Goal: Task Accomplishment & Management: Manage account settings

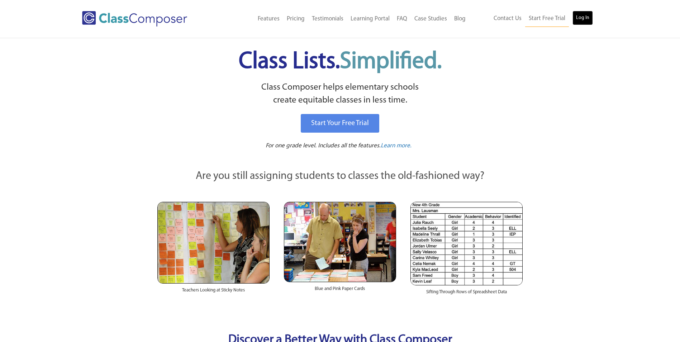
click at [585, 16] on link "Log In" at bounding box center [583, 18] width 20 height 14
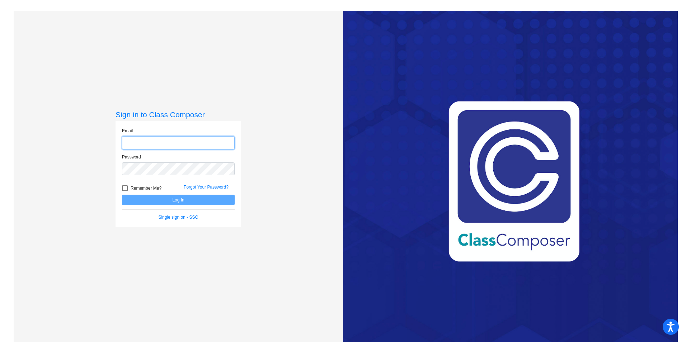
type input "kbliek@harrahschools.com"
click at [131, 235] on div "Sign in to Class Composer Email kbliek@harrahschools.com Password Remember Me? …" at bounding box center [178, 181] width 126 height 143
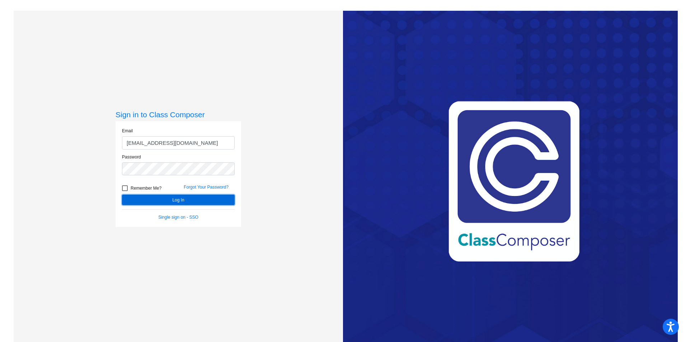
click at [156, 203] on button "Log In" at bounding box center [178, 200] width 113 height 10
